Goal: Book appointment/travel/reservation

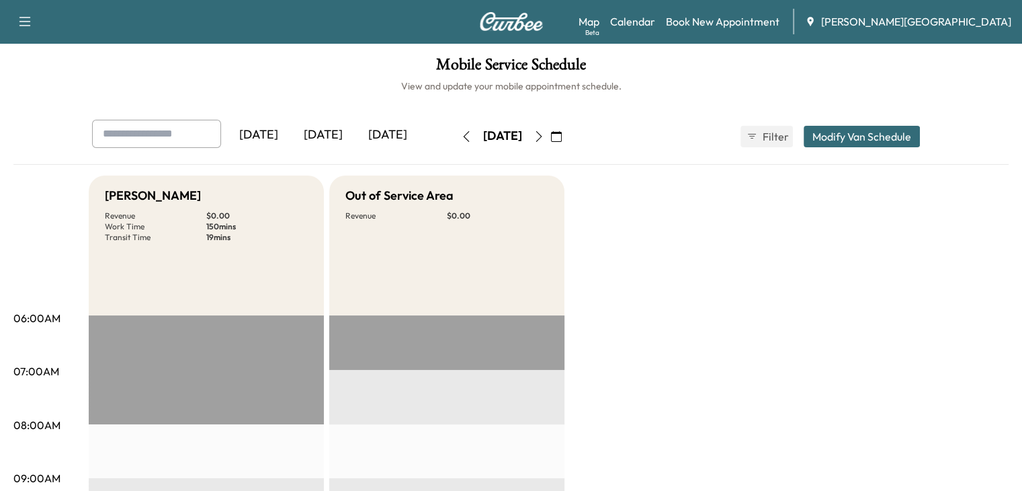
click at [562, 135] on icon "button" at bounding box center [556, 136] width 11 height 11
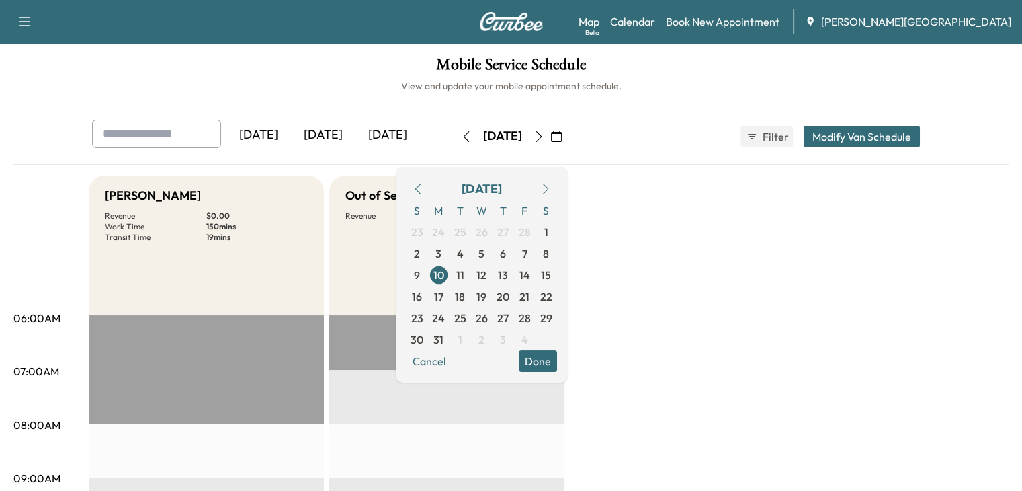
click at [551, 190] on icon "button" at bounding box center [545, 189] width 11 height 11
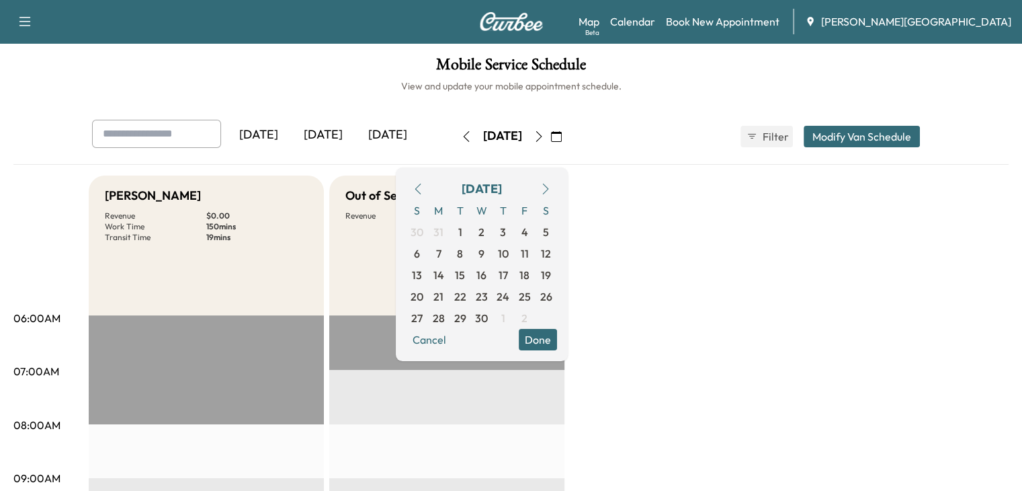
click at [551, 190] on icon "button" at bounding box center [545, 189] width 11 height 11
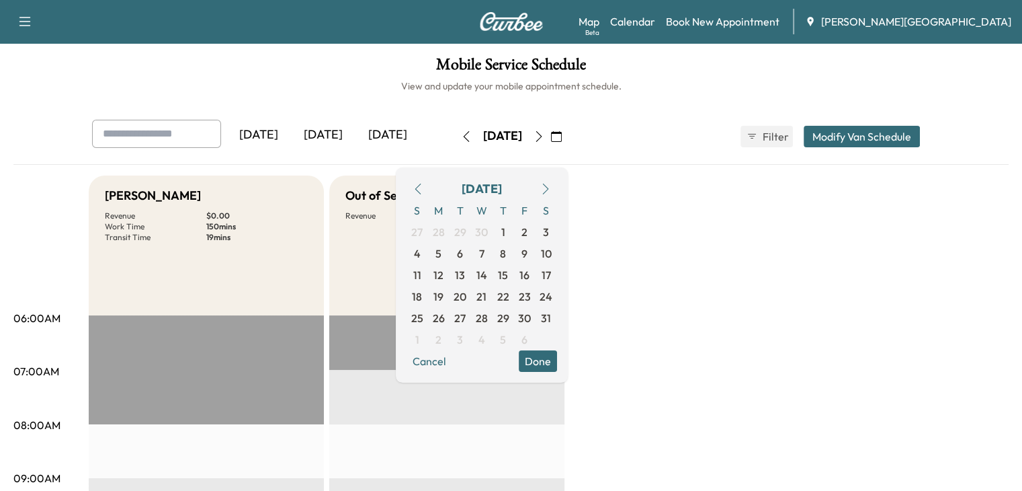
click at [551, 190] on icon "button" at bounding box center [545, 189] width 11 height 11
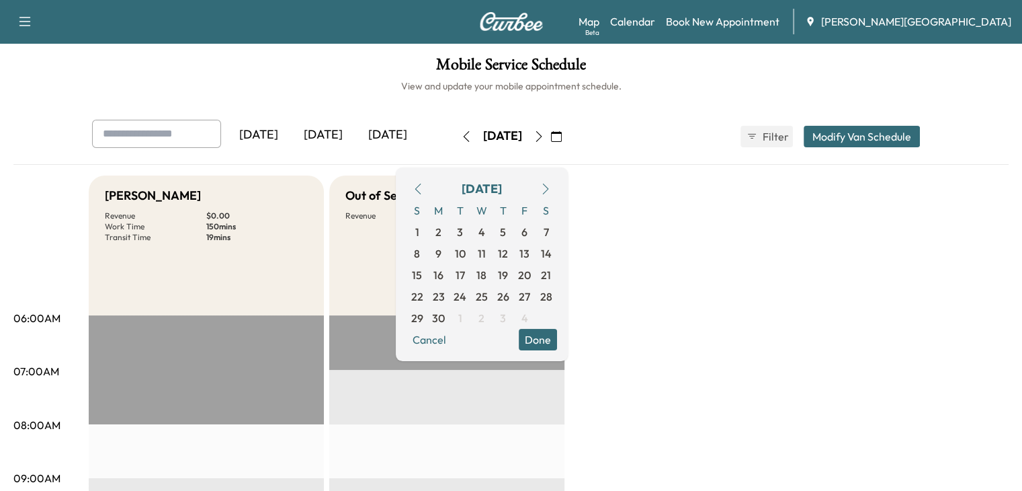
click at [551, 190] on icon "button" at bounding box center [545, 189] width 11 height 11
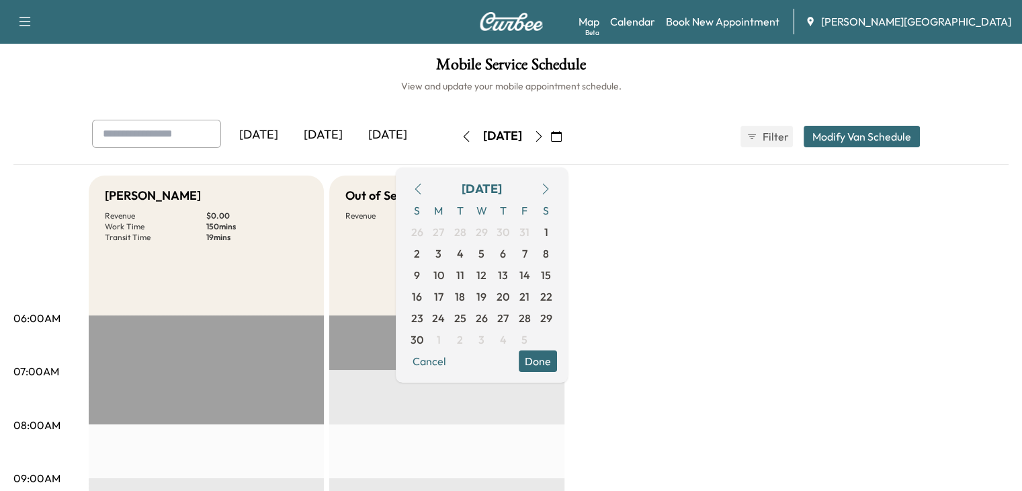
click at [423, 185] on icon "button" at bounding box center [418, 189] width 11 height 11
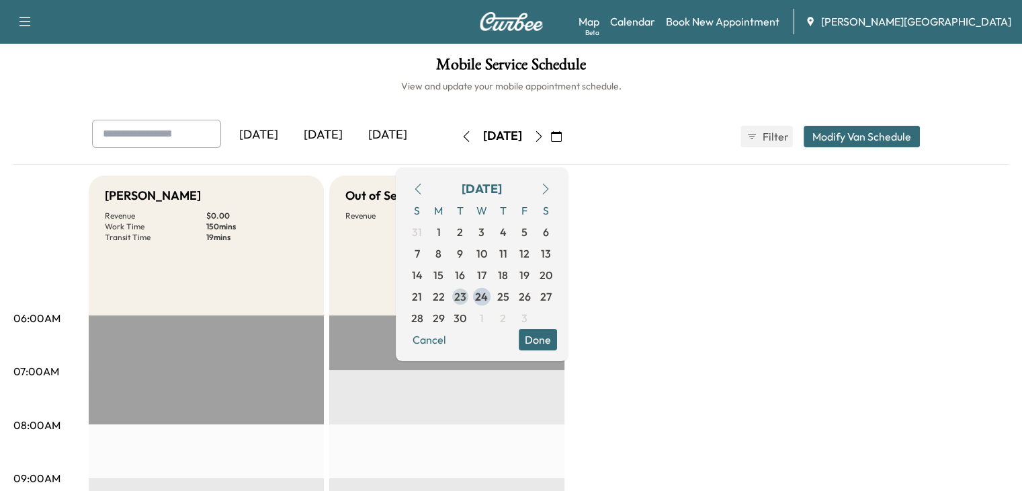
click at [466, 293] on span "23" at bounding box center [460, 296] width 12 height 16
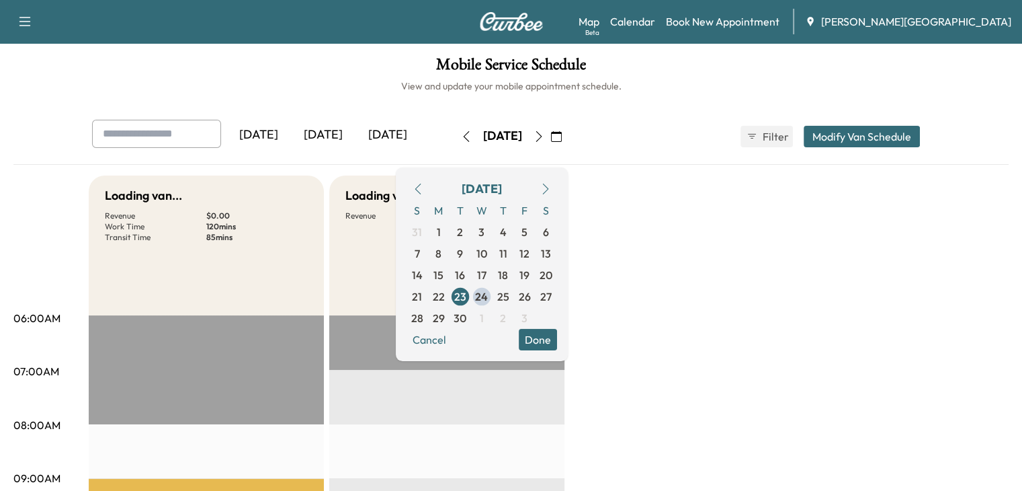
click at [557, 335] on button "Done" at bounding box center [538, 340] width 38 height 22
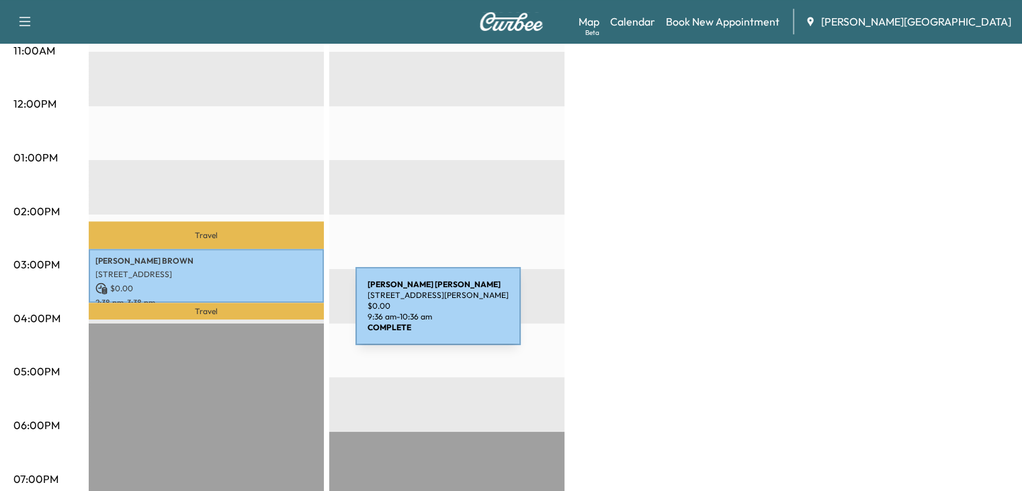
scroll to position [535, 0]
